Goal: Check status: Check status

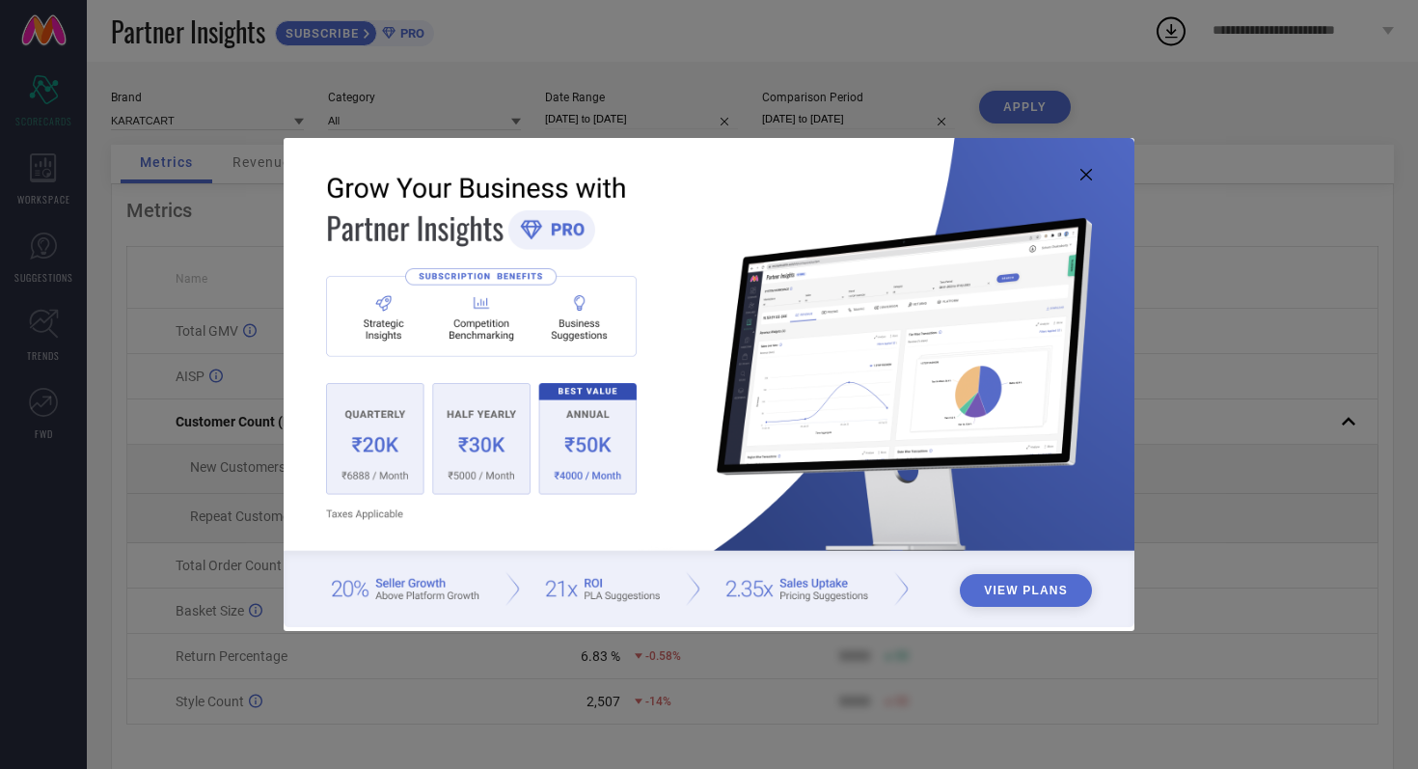
click at [1085, 173] on icon at bounding box center [1087, 175] width 12 height 12
type input "All"
click at [1088, 174] on icon at bounding box center [1087, 175] width 12 height 12
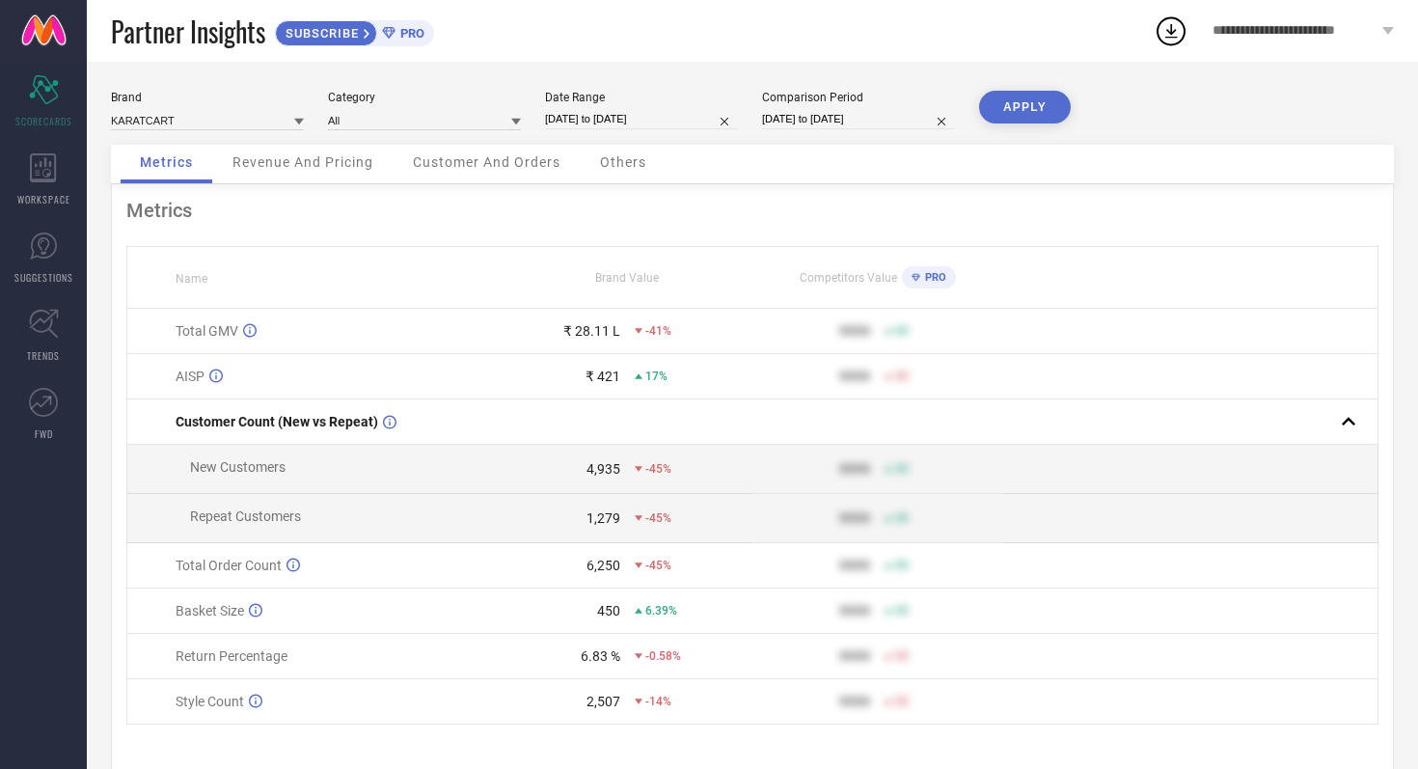
click at [683, 118] on input "[DATE] to [DATE]" at bounding box center [641, 119] width 193 height 20
select select "7"
select select "2025"
select select "8"
select select "2025"
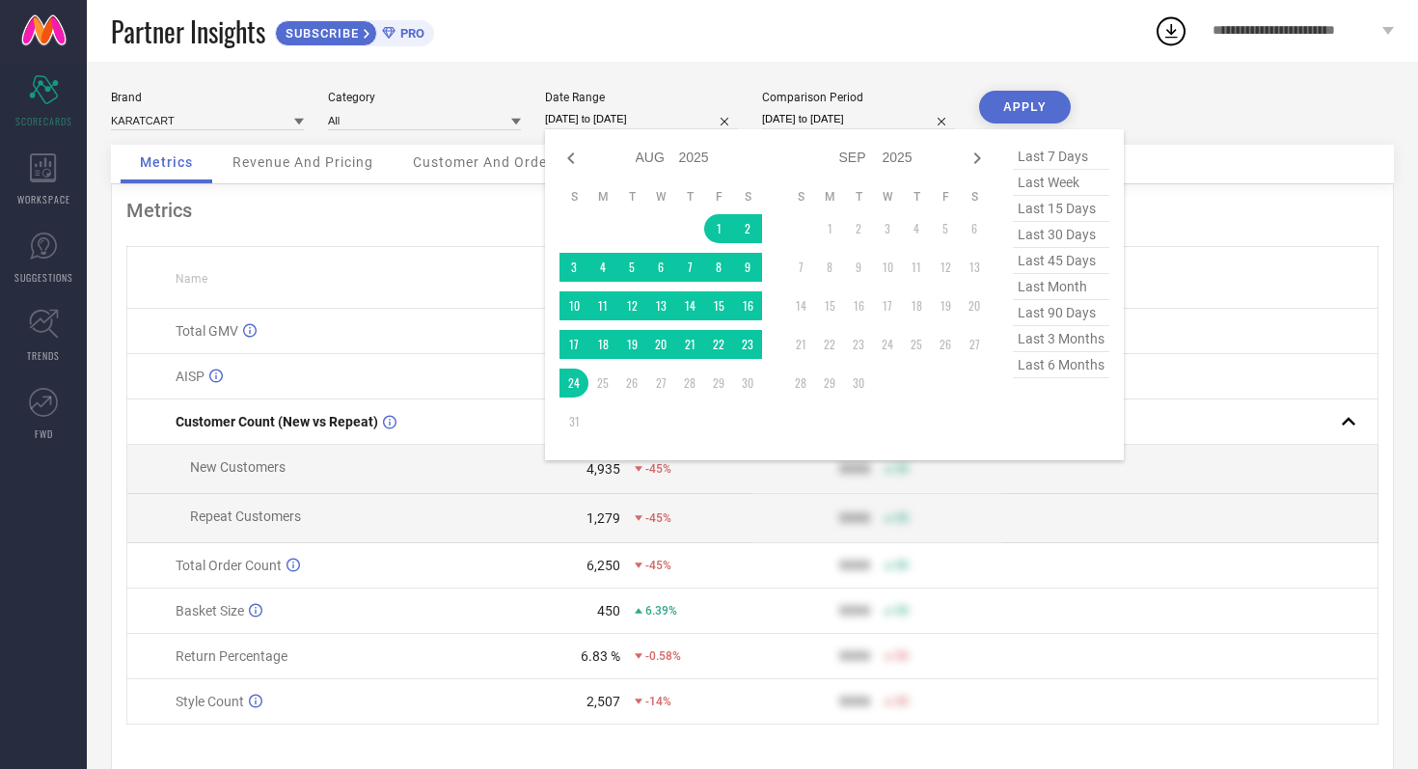
click at [676, 41] on div "Partner Insights SUBSCRIBE PRO" at bounding box center [632, 31] width 1043 height 62
